Goal: Task Accomplishment & Management: Use online tool/utility

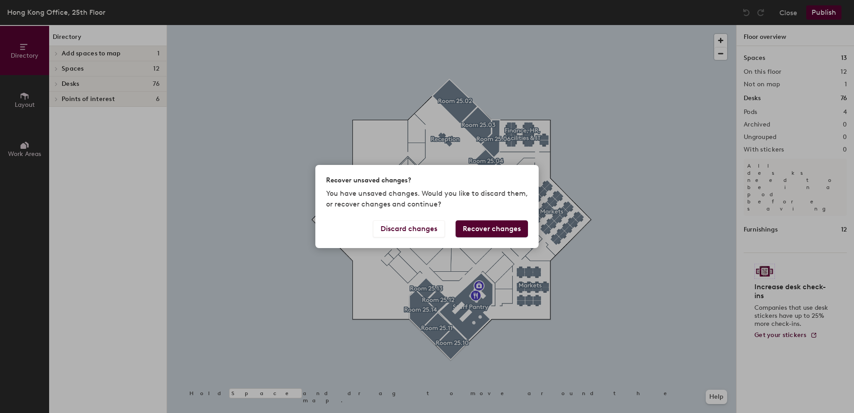
click at [492, 229] on button "Recover changes" at bounding box center [491, 228] width 72 height 17
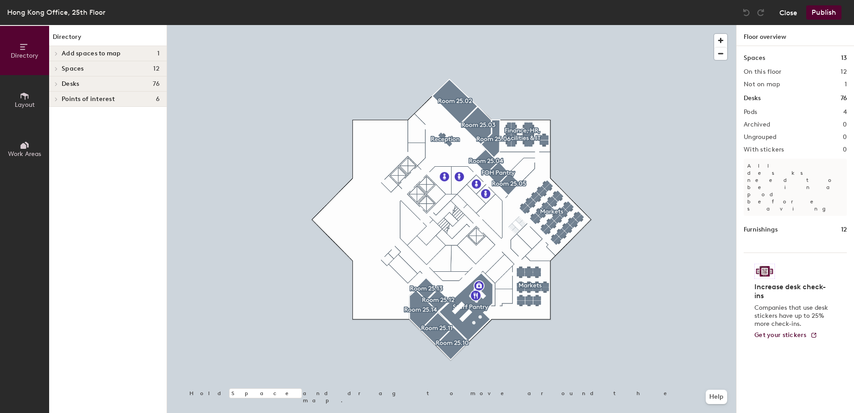
click at [792, 16] on button "Close" at bounding box center [788, 12] width 18 height 14
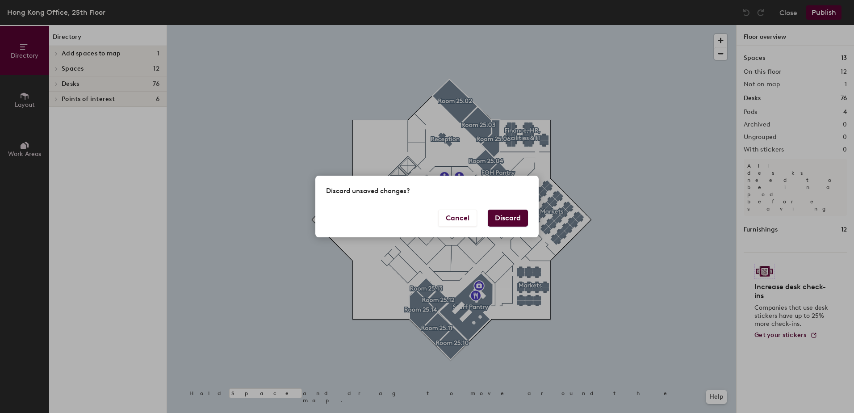
click at [504, 218] on button "Discard" at bounding box center [508, 217] width 40 height 17
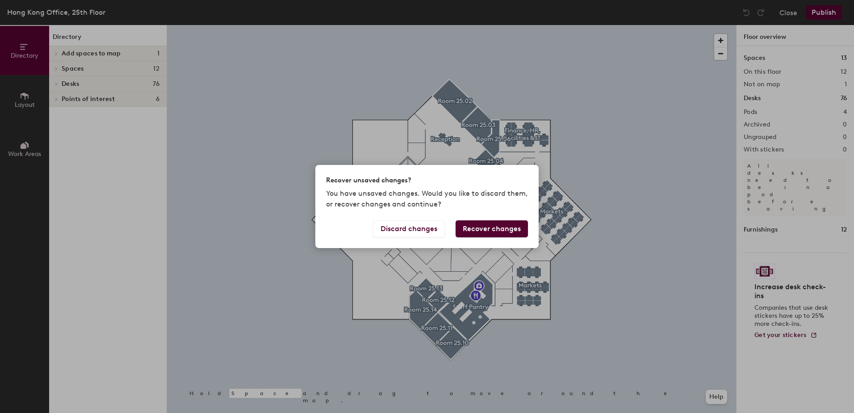
click at [497, 229] on button "Recover changes" at bounding box center [491, 228] width 72 height 17
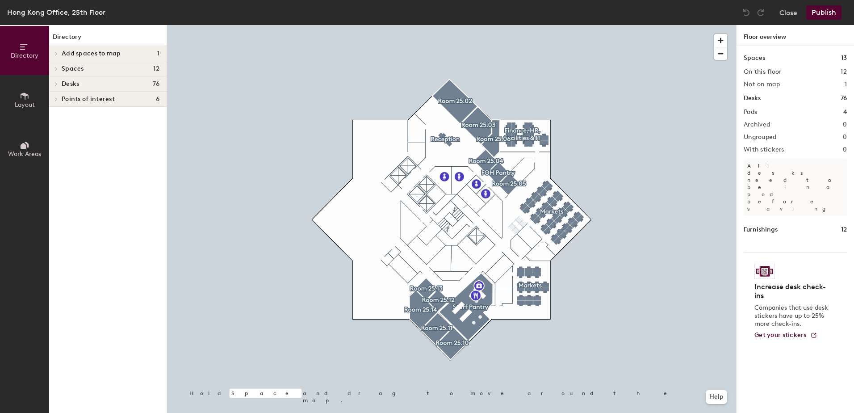
click at [20, 95] on icon at bounding box center [25, 96] width 10 height 10
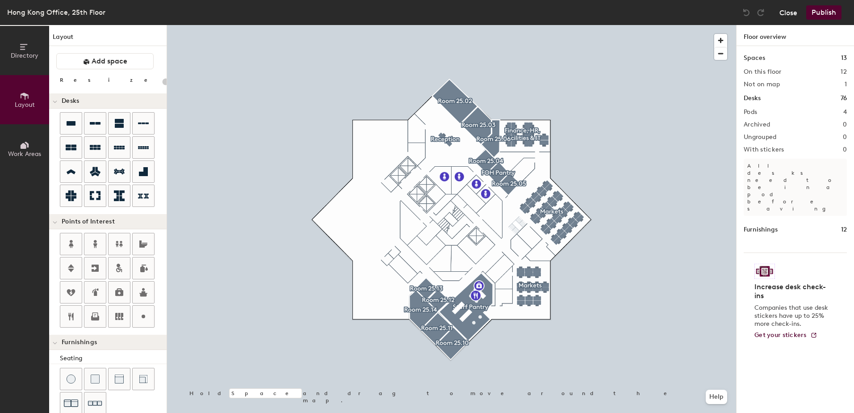
click at [791, 14] on button "Close" at bounding box center [788, 12] width 18 height 14
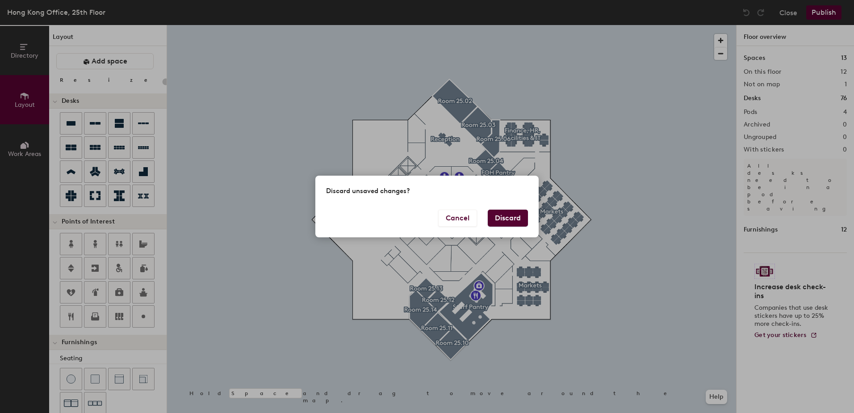
click at [512, 218] on button "Discard" at bounding box center [508, 217] width 40 height 17
type input "20"
